Goal: Transaction & Acquisition: Purchase product/service

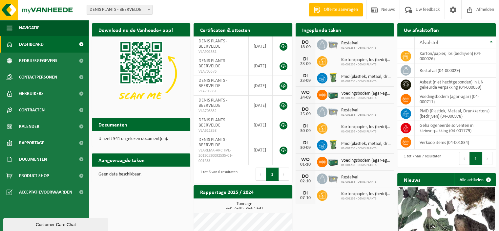
scroll to position [33, 0]
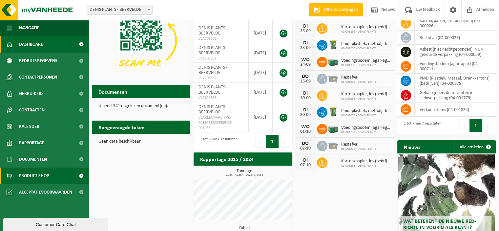
click at [50, 173] on link "Product Shop" at bounding box center [44, 175] width 89 height 16
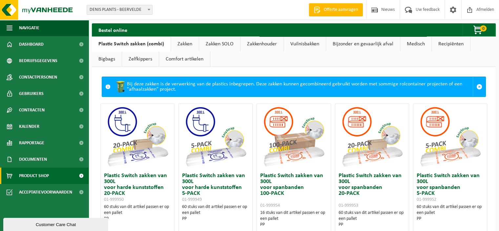
click at [441, 44] on link "Recipiënten" at bounding box center [451, 43] width 38 height 15
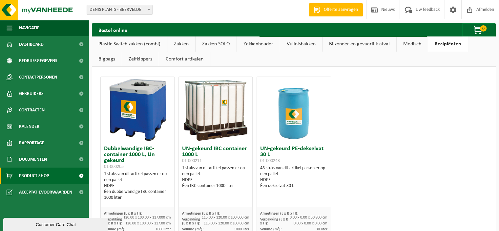
click at [338, 43] on link "Bijzonder en gevaarlijk afval" at bounding box center [360, 43] width 74 height 15
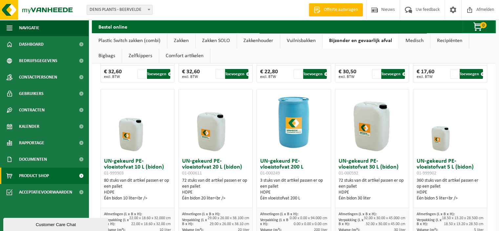
scroll to position [197, 0]
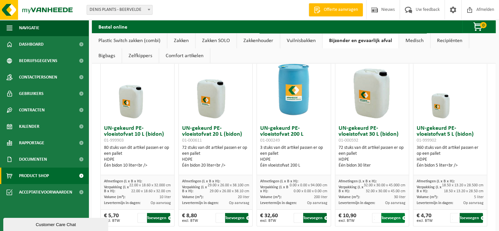
click at [391, 218] on button "Toevoegen" at bounding box center [392, 218] width 23 height 10
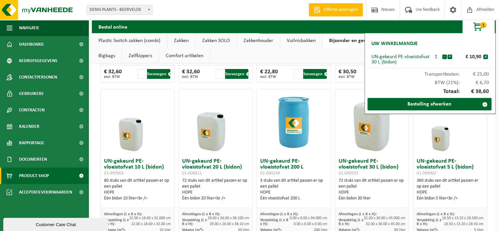
scroll to position [131, 0]
